Goal: Information Seeking & Learning: Learn about a topic

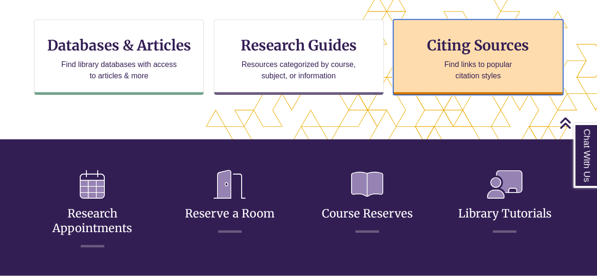
click at [397, 80] on div "Citing Sources Find links to popular citation styles" at bounding box center [478, 57] width 170 height 76
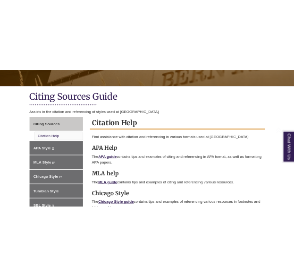
scroll to position [184, 0]
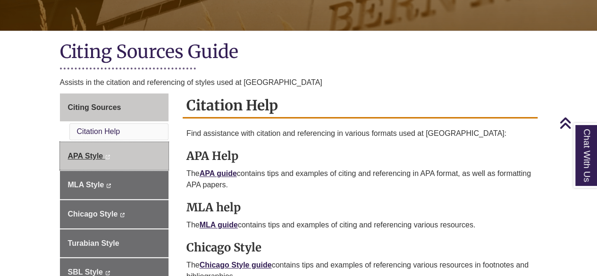
click at [94, 157] on span "APA Style" at bounding box center [85, 156] width 35 height 8
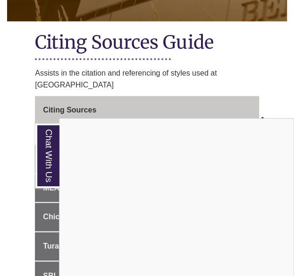
click at [23, 80] on div "Chat With Us" at bounding box center [147, 138] width 294 height 276
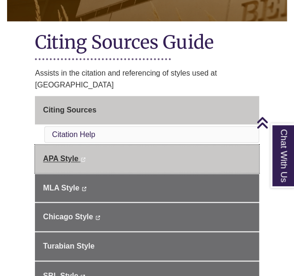
click at [56, 154] on span "APA Style" at bounding box center [60, 158] width 35 height 8
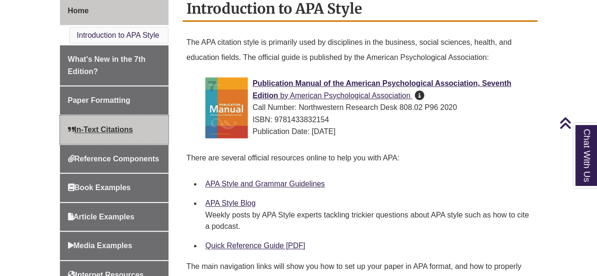
scroll to position [269, 0]
click at [112, 123] on link "In-Text Citations" at bounding box center [114, 129] width 109 height 28
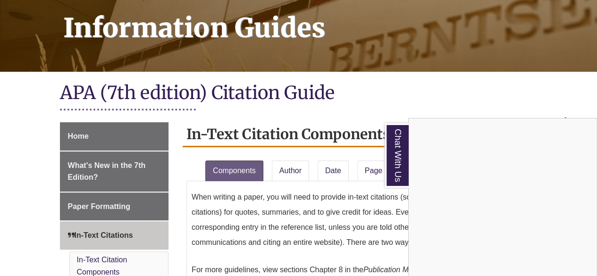
scroll to position [140, 0]
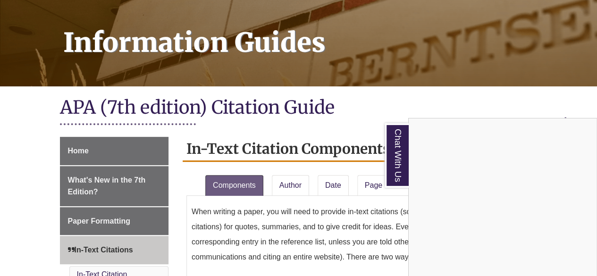
click at [285, 169] on div "Chat With Us" at bounding box center [298, 138] width 597 height 276
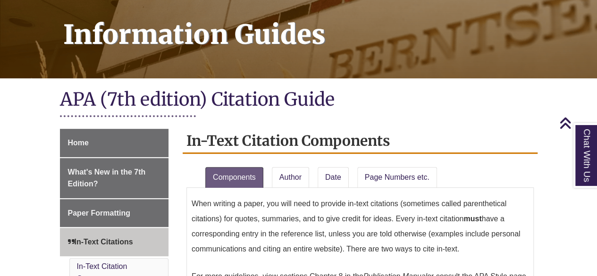
scroll to position [148, 0]
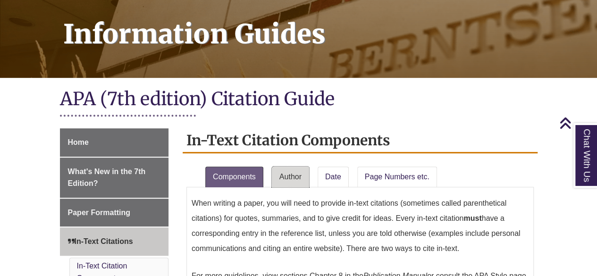
click at [297, 167] on link "Author" at bounding box center [290, 177] width 37 height 21
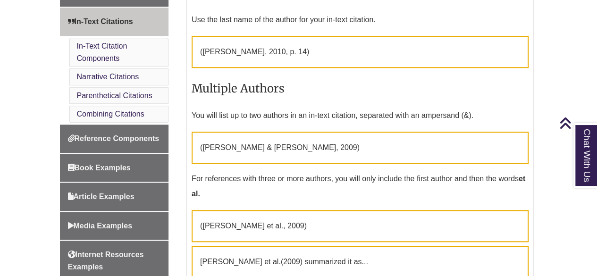
scroll to position [369, 0]
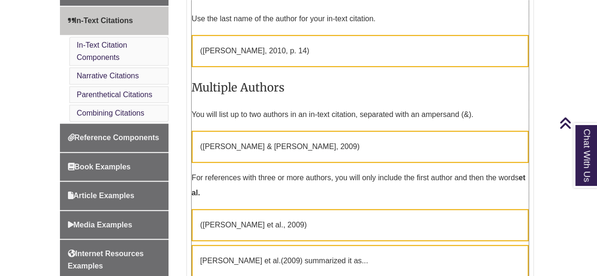
click at [338, 209] on p "( Smith et al. , 2009)" at bounding box center [360, 225] width 337 height 32
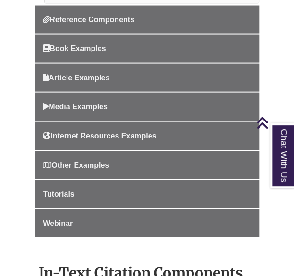
scroll to position [465, 0]
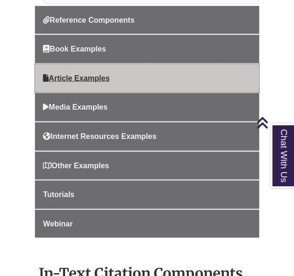
click at [76, 69] on link "Article Examples" at bounding box center [147, 78] width 224 height 28
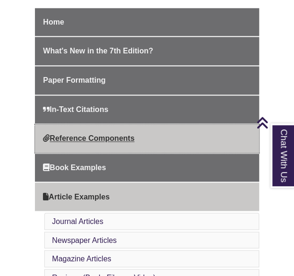
scroll to position [271, 0]
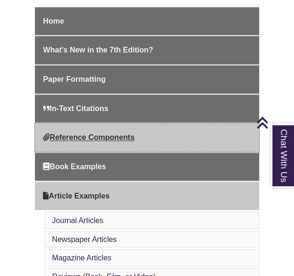
click at [76, 137] on span "Reference Components" at bounding box center [89, 137] width 92 height 8
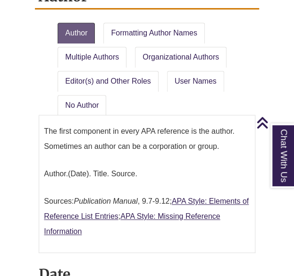
scroll to position [978, 0]
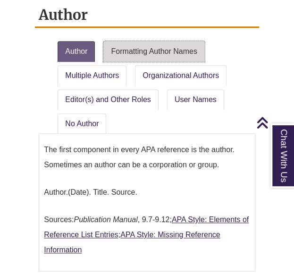
click at [143, 49] on link "Formatting Author Names" at bounding box center [153, 51] width 101 height 21
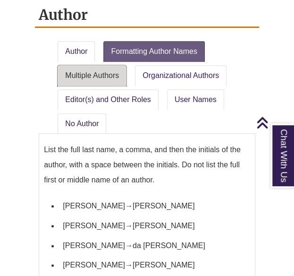
click at [100, 65] on link "Multiple Authors" at bounding box center [92, 75] width 69 height 21
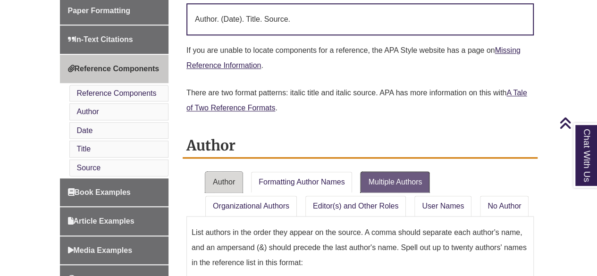
scroll to position [352, 0]
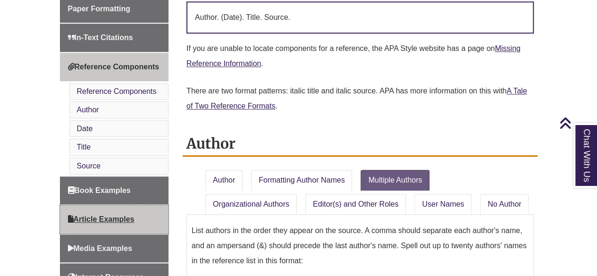
click at [94, 215] on span "Article Examples" at bounding box center [101, 219] width 67 height 8
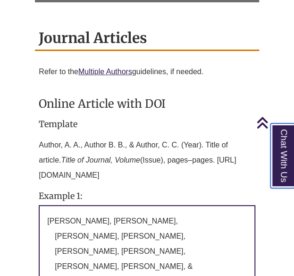
scroll to position [773, 0]
